Goal: Task Accomplishment & Management: Manage account settings

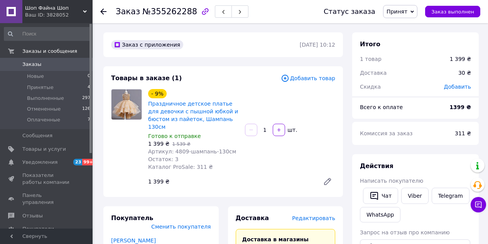
click at [201, 13] on icon "button" at bounding box center [205, 11] width 9 height 9
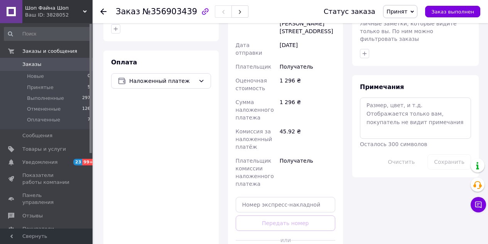
scroll to position [399, 0]
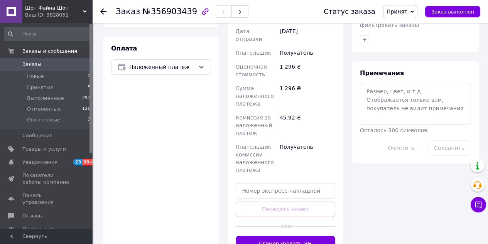
click at [296, 237] on div "Доставка Редактировать Нова Пошта (бесплатно от 1900 ₴) Получатель Колопенко Ма…" at bounding box center [285, 81] width 115 height 355
click at [296, 236] on button "Сгенерировать ЭН" at bounding box center [286, 243] width 100 height 15
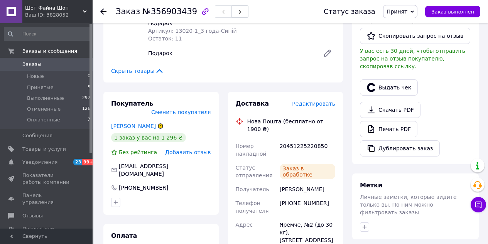
scroll to position [213, 0]
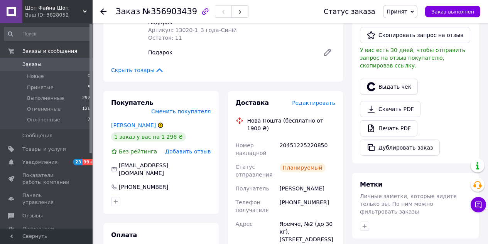
click at [306, 144] on div "20451225220850" at bounding box center [307, 149] width 59 height 22
copy div "20451225220850"
